Goal: Task Accomplishment & Management: Manage account settings

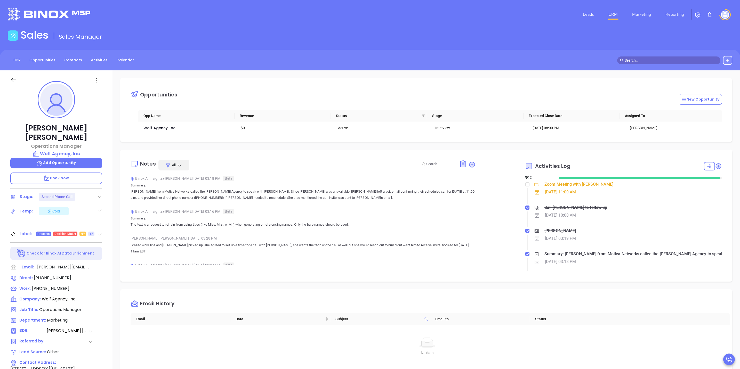
scroll to position [150, 0]
click at [608, 14] on link "CRM" at bounding box center [612, 14] width 13 height 10
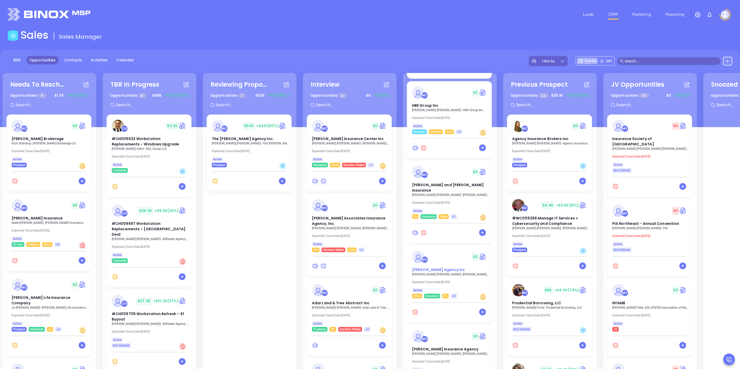
scroll to position [193, 0]
click at [635, 61] on input "text" at bounding box center [671, 61] width 93 height 6
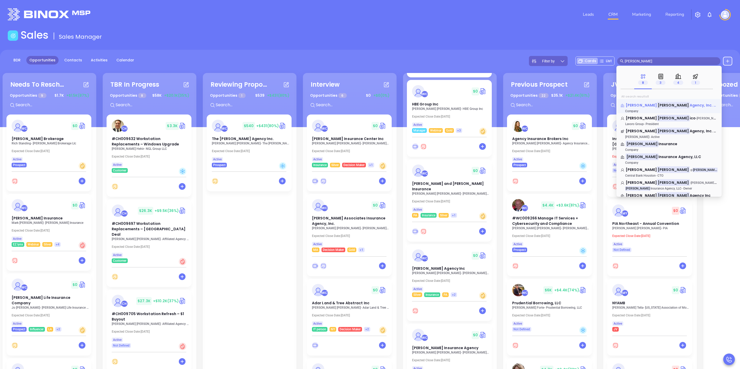
type input "[PERSON_NAME]"
click at [690, 106] on span "Agency, Inc. & [PERSON_NAME] Agency" at bounding box center [727, 105] width 74 height 5
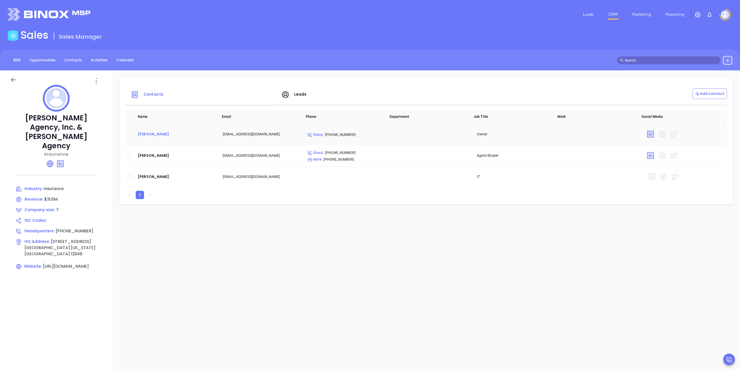
click at [159, 134] on div "[PERSON_NAME]" at bounding box center [176, 134] width 77 height 6
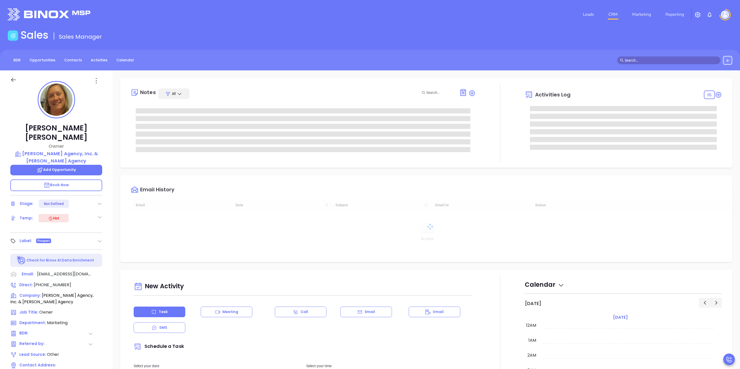
type input "[DATE]"
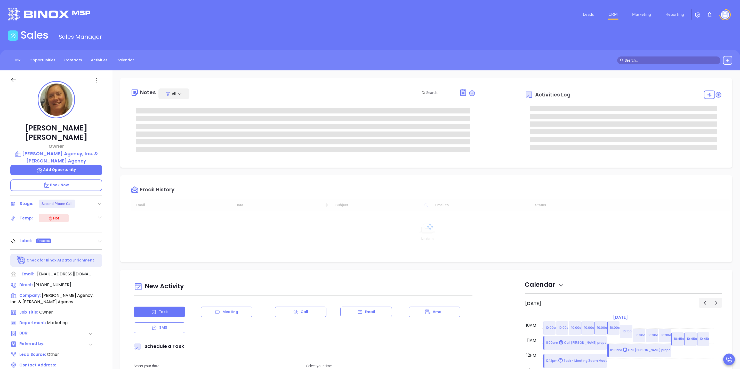
type input "[PERSON_NAME]"
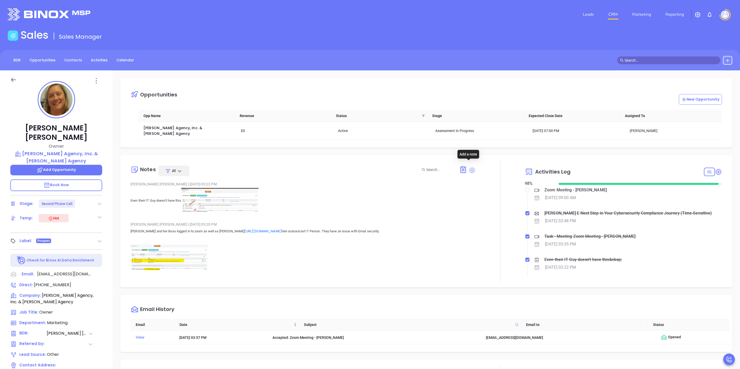
click at [469, 167] on icon at bounding box center [472, 170] width 6 height 6
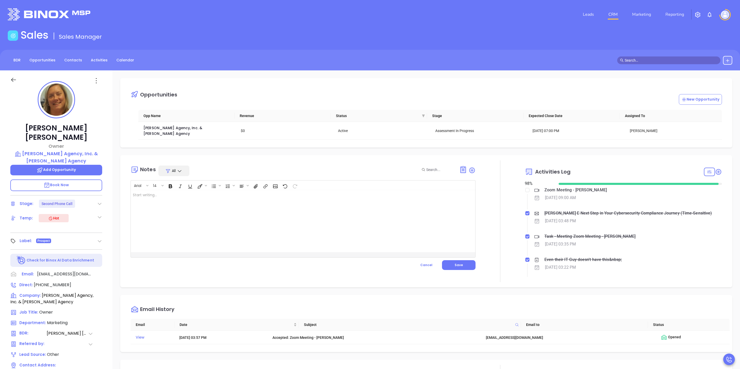
click at [247, 205] on div at bounding box center [291, 221] width 320 height 62
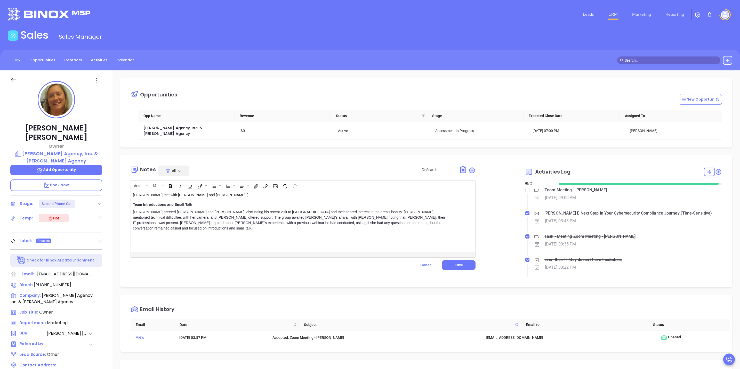
click at [219, 190] on div "[PERSON_NAME] met with [PERSON_NAME] and [PERSON_NAME] ( Team Introductions and…" at bounding box center [291, 221] width 320 height 62
click at [228, 202] on div "Team Introductions and Small Talk" at bounding box center [291, 204] width 316 height 5
click at [348, 230] on div "[PERSON_NAME] met with [PERSON_NAME] and [PERSON_NAME] (IT outsourse d tech ) T…" at bounding box center [291, 221] width 320 height 62
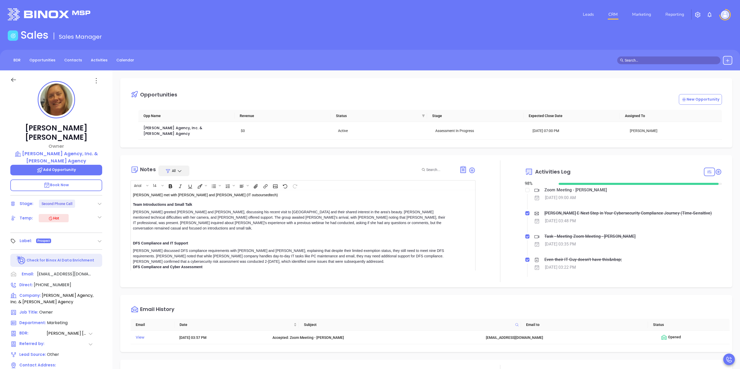
click at [300, 253] on div "[PERSON_NAME] discussed DFS compliance requirements with [PERSON_NAME] and [PER…" at bounding box center [291, 256] width 316 height 16
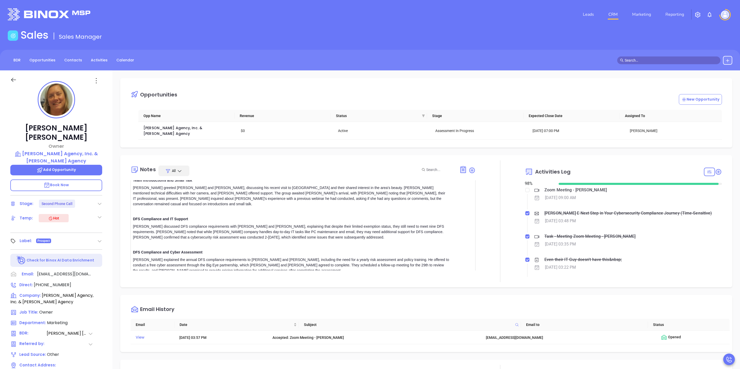
scroll to position [51, 0]
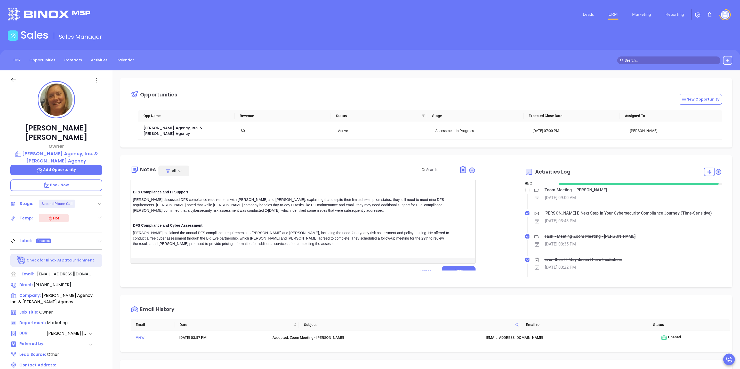
click at [296, 235] on div "[PERSON_NAME] explained the annual DFS compliance requirements to [PERSON_NAME]…" at bounding box center [291, 238] width 316 height 16
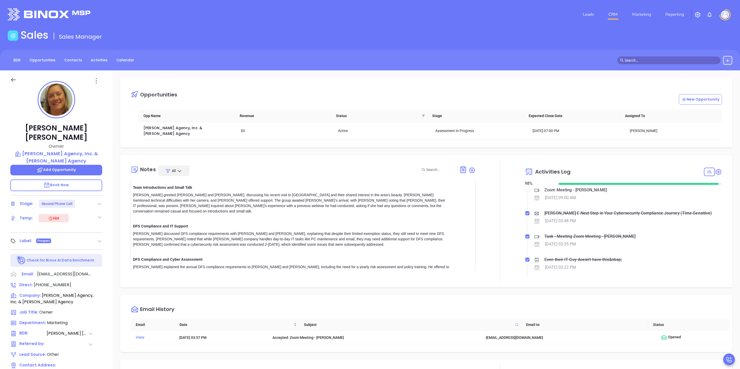
scroll to position [0, 0]
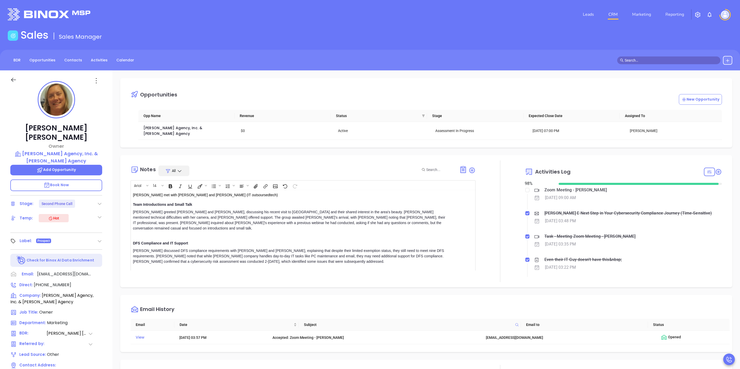
click at [222, 193] on p "[PERSON_NAME] met with [PERSON_NAME] and [PERSON_NAME] (IT outsourse d tech )" at bounding box center [291, 194] width 316 height 5
click at [225, 192] on p "[PERSON_NAME] met with [PERSON_NAME] and [PERSON_NAME] (IT outsourced tech )" at bounding box center [291, 194] width 316 height 5
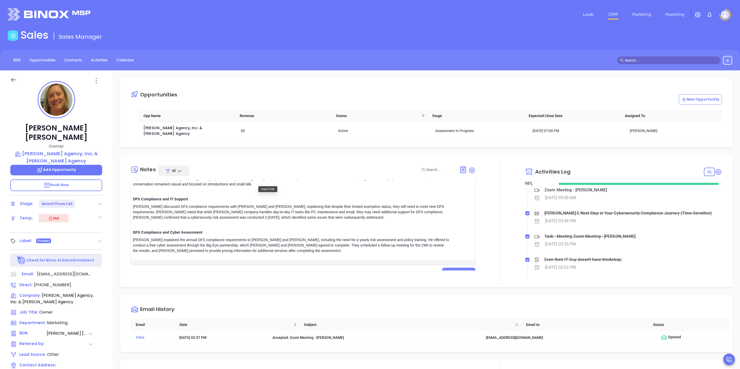
scroll to position [46, 0]
click at [450, 266] on button "Save" at bounding box center [459, 271] width 34 height 10
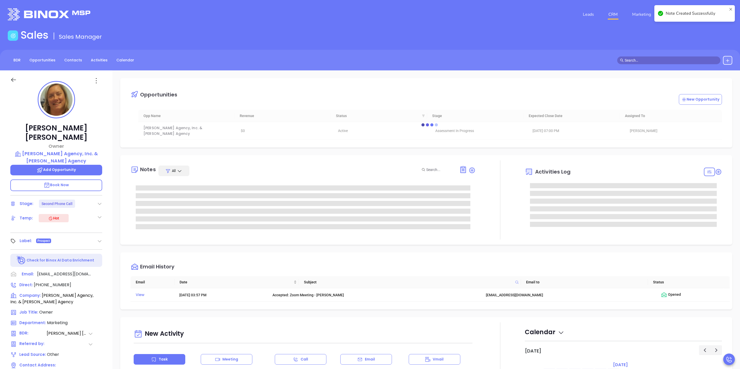
scroll to position [0, 0]
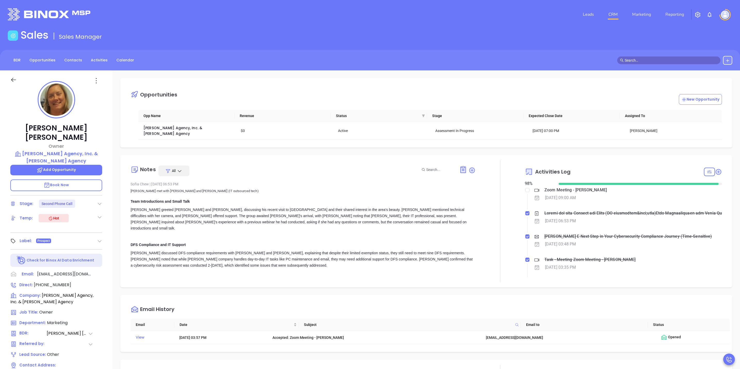
click at [612, 14] on link "CRM" at bounding box center [612, 14] width 13 height 10
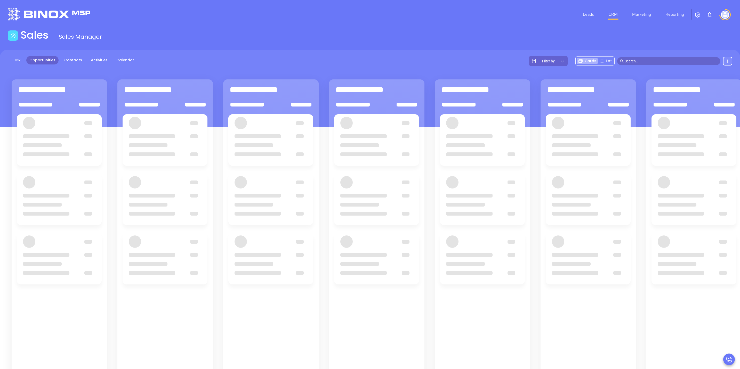
click at [641, 60] on input "text" at bounding box center [671, 61] width 93 height 6
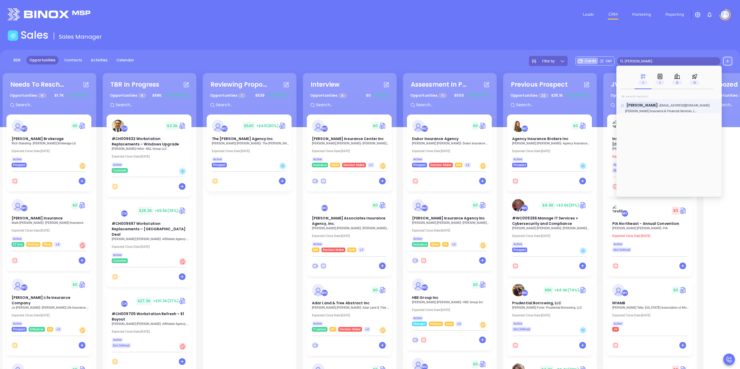
type input "[PERSON_NAME]"
click at [677, 107] on span "[EMAIL_ADDRESS][DOMAIN_NAME]" at bounding box center [684, 106] width 50 height 4
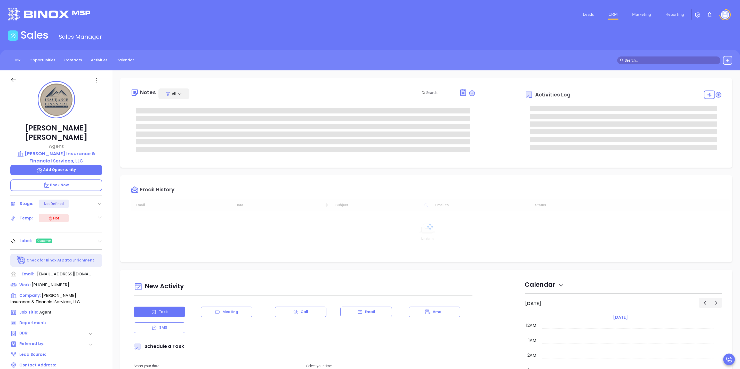
type input "[DATE]"
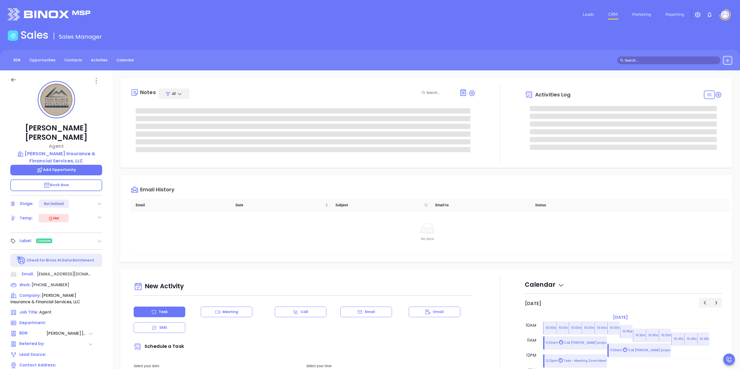
type input "[PERSON_NAME]"
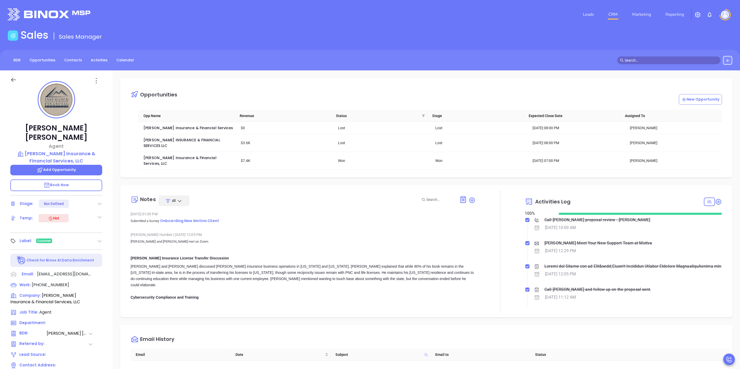
click at [618, 13] on link "CRM" at bounding box center [612, 14] width 13 height 10
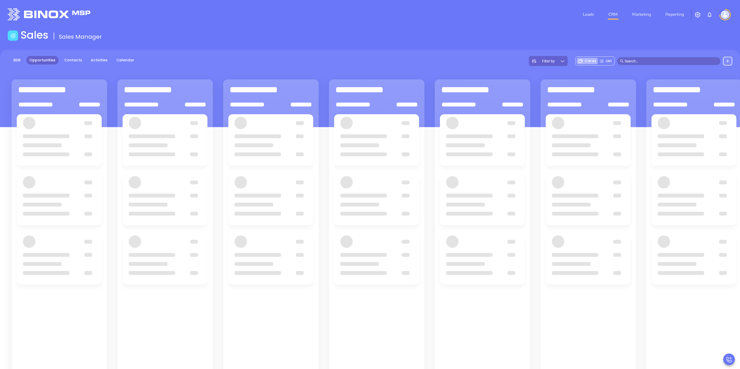
click at [635, 61] on input "text" at bounding box center [671, 61] width 93 height 6
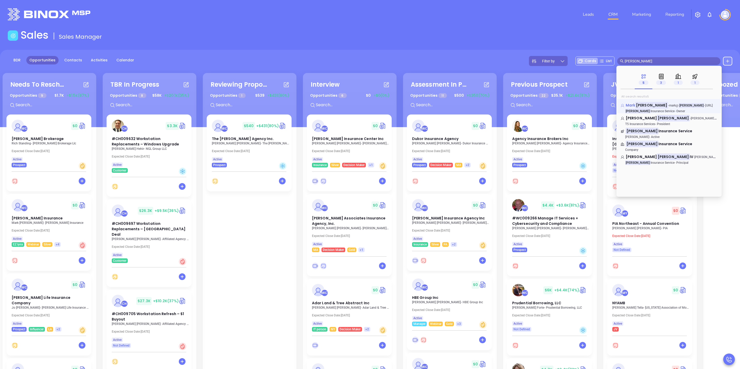
type input "[PERSON_NAME]"
click at [654, 103] on p "[PERSON_NAME] - mark@ [PERSON_NAME] -[URL]" at bounding box center [668, 104] width 97 height 3
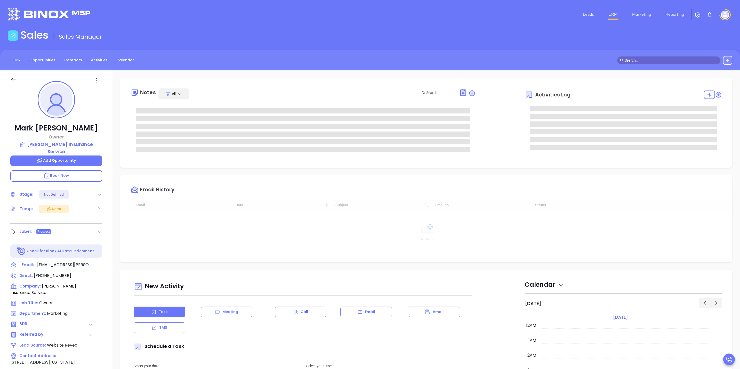
type input "[DATE]"
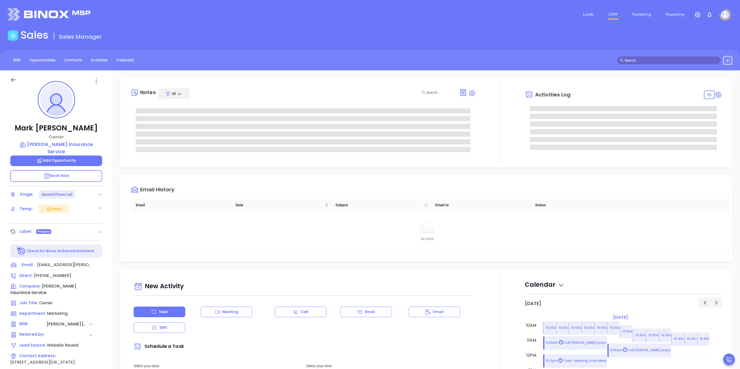
type input "[PERSON_NAME]"
